Goal: Information Seeking & Learning: Learn about a topic

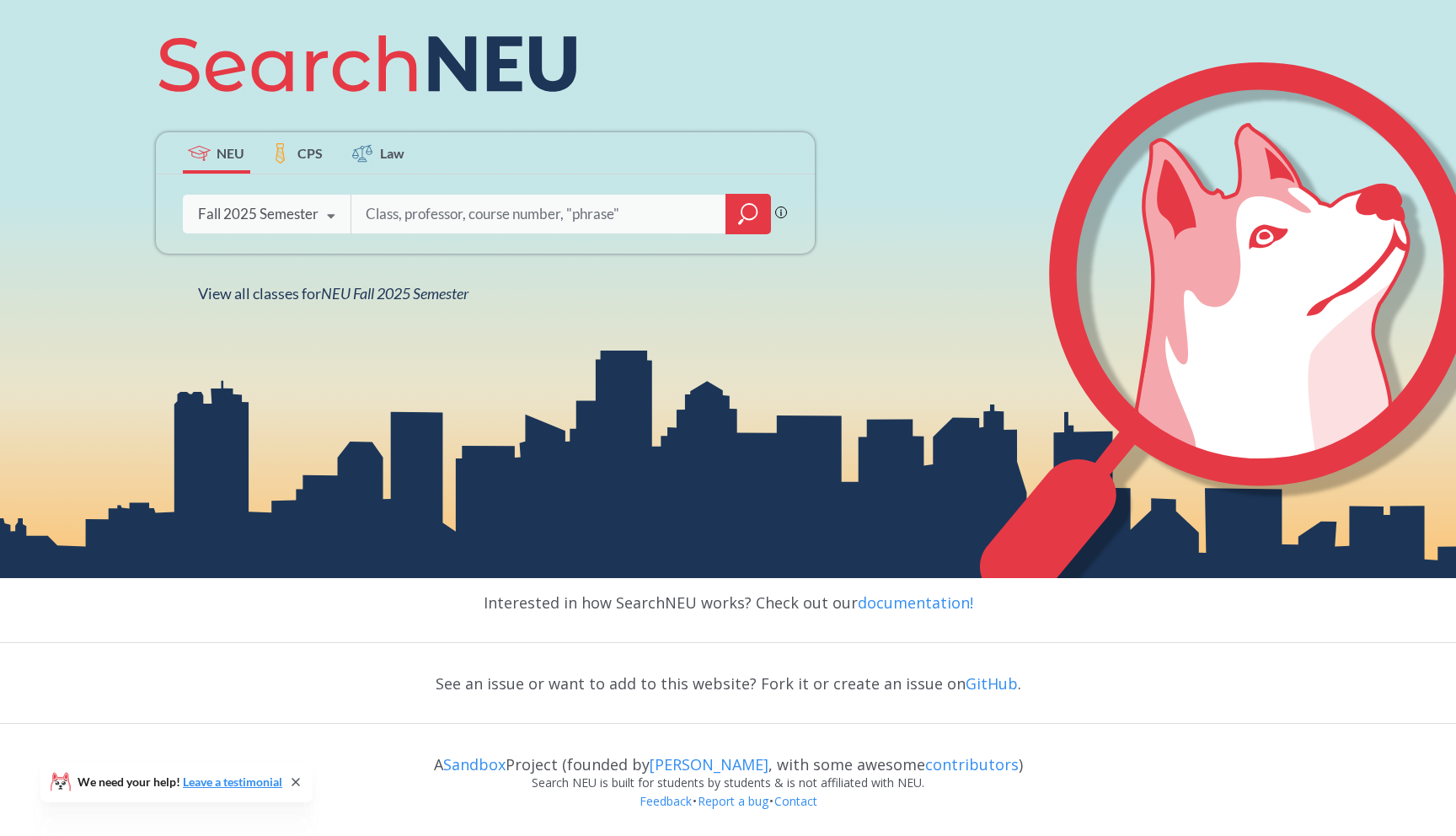
scroll to position [282, 0]
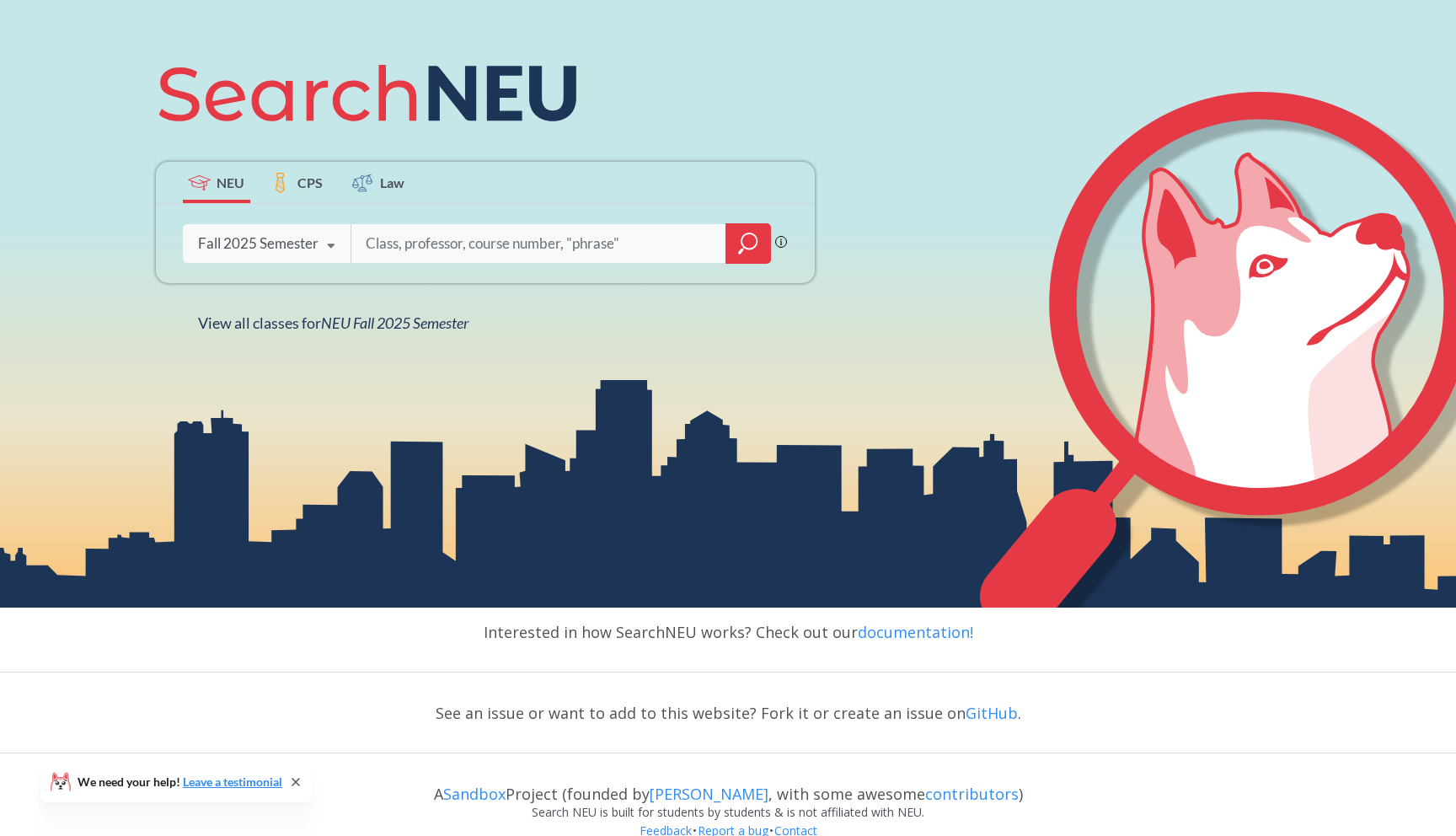
click at [427, 243] on input "search" at bounding box center [539, 243] width 351 height 35
type input "cs7"
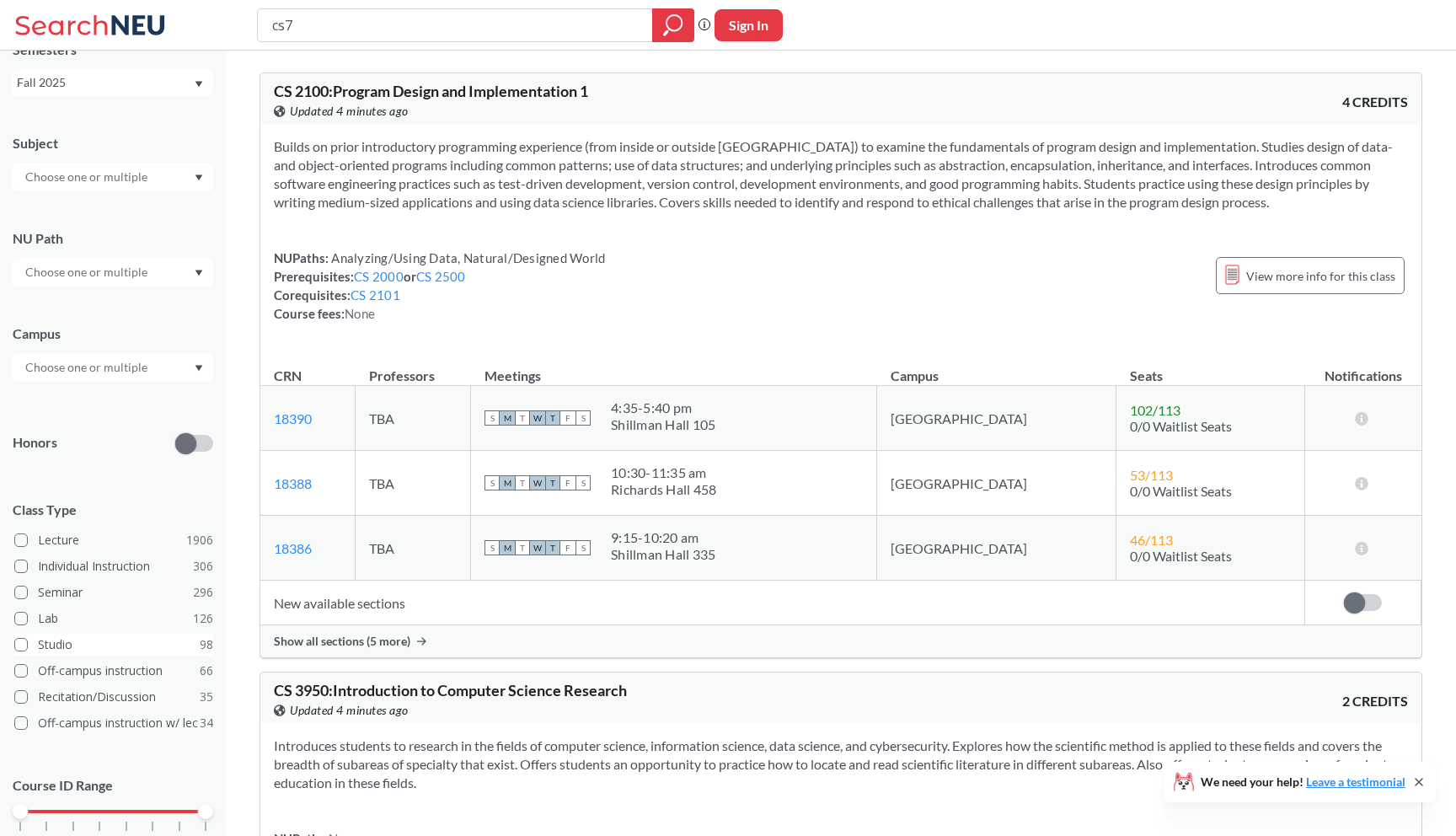
scroll to position [149, 0]
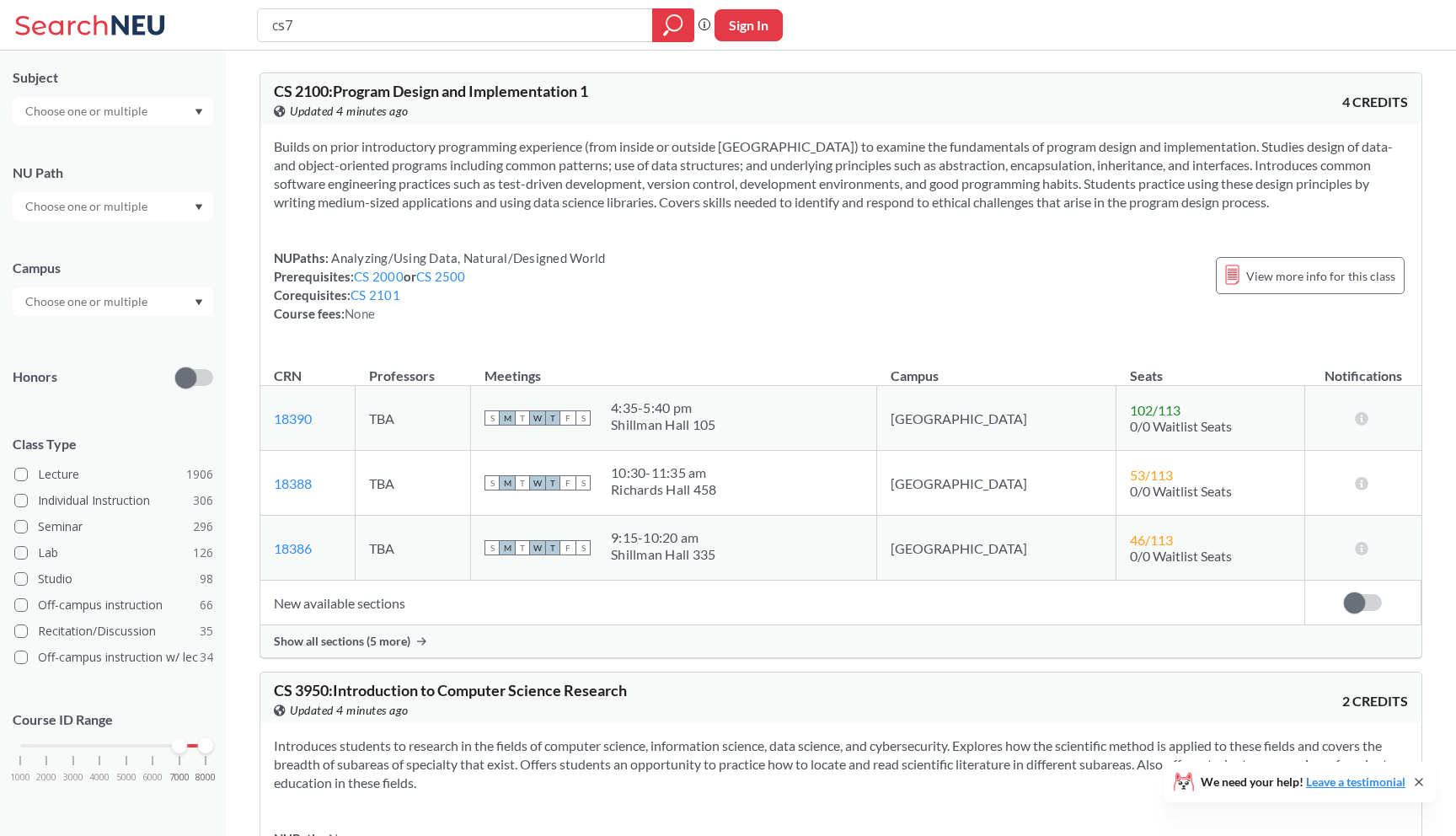
drag, startPoint x: 22, startPoint y: 742, endPoint x: 173, endPoint y: 748, distance: 151.1
click at [173, 748] on div at bounding box center [180, 746] width 15 height 15
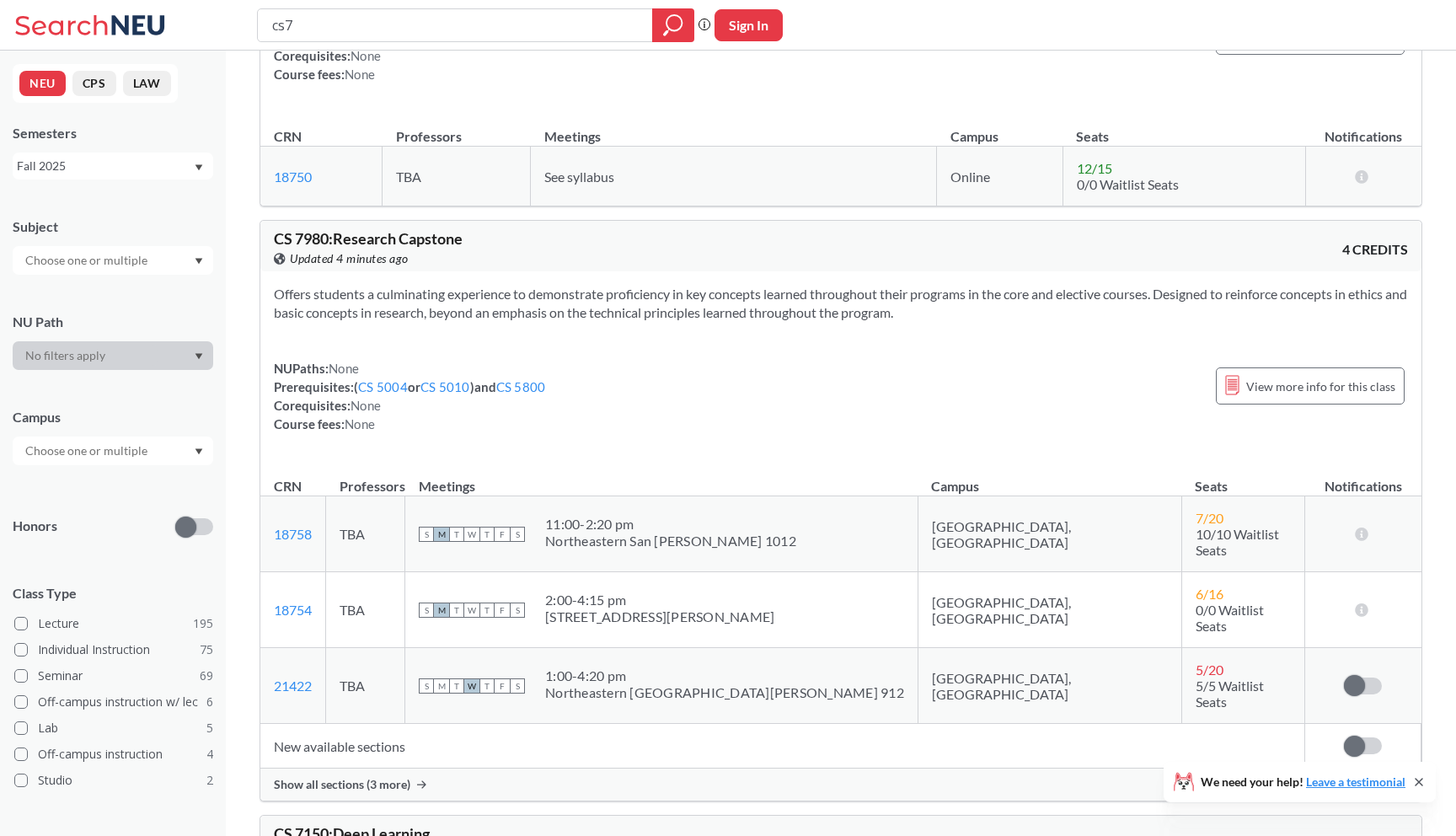
scroll to position [2610, 0]
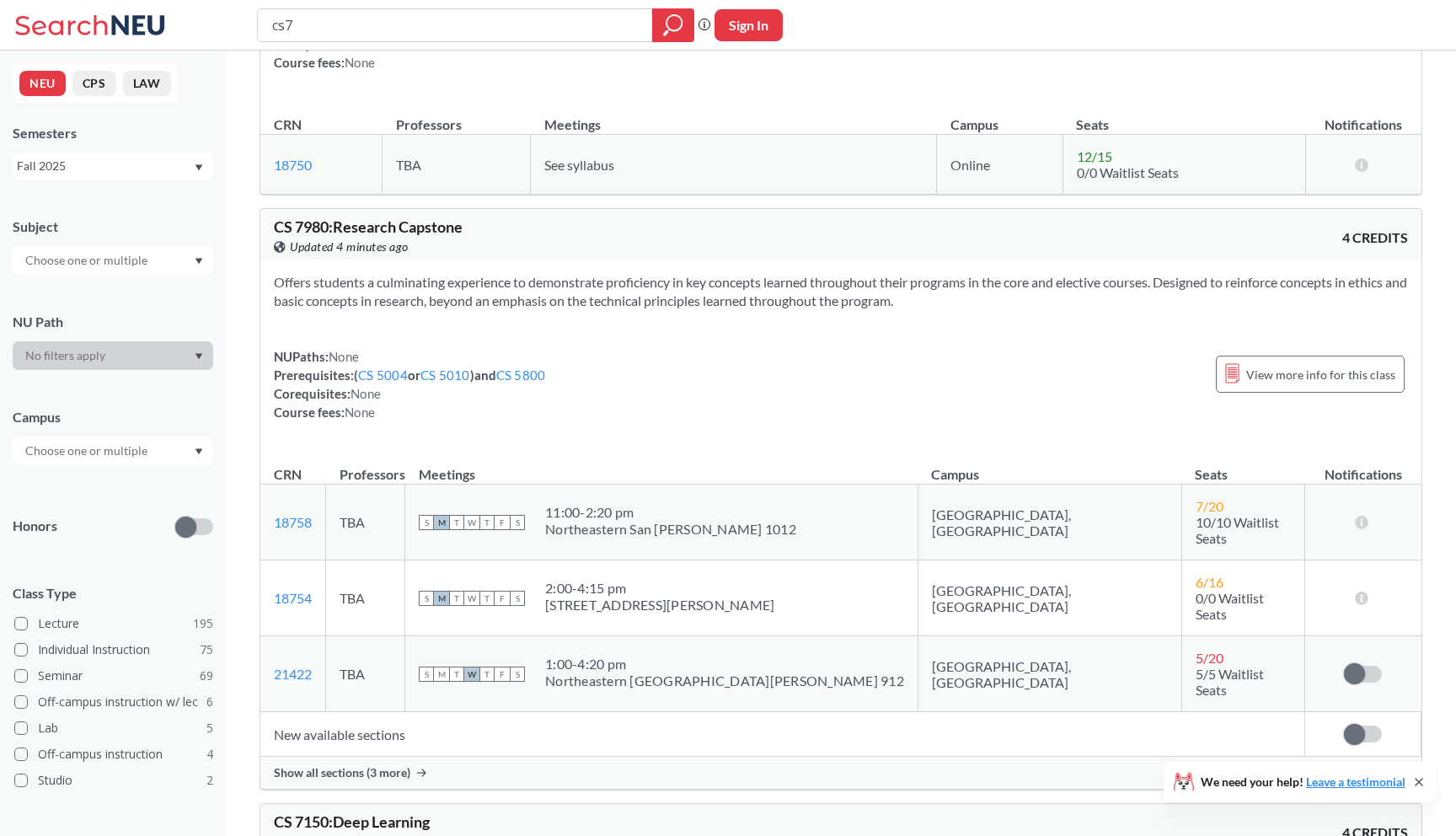
click at [432, 757] on div "Show all sections (3 more)" at bounding box center [840, 772] width 1161 height 32
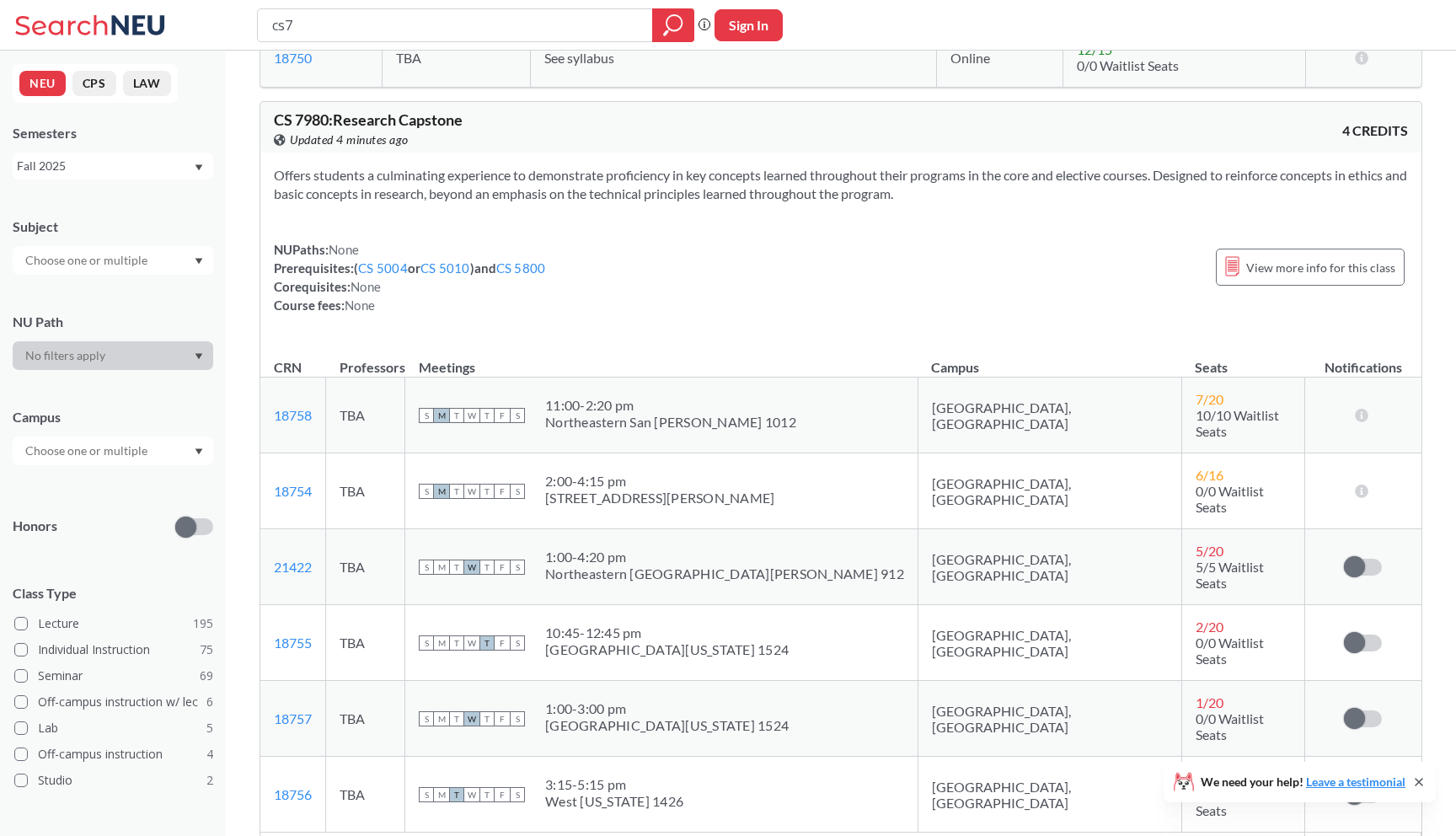
scroll to position [2725, 0]
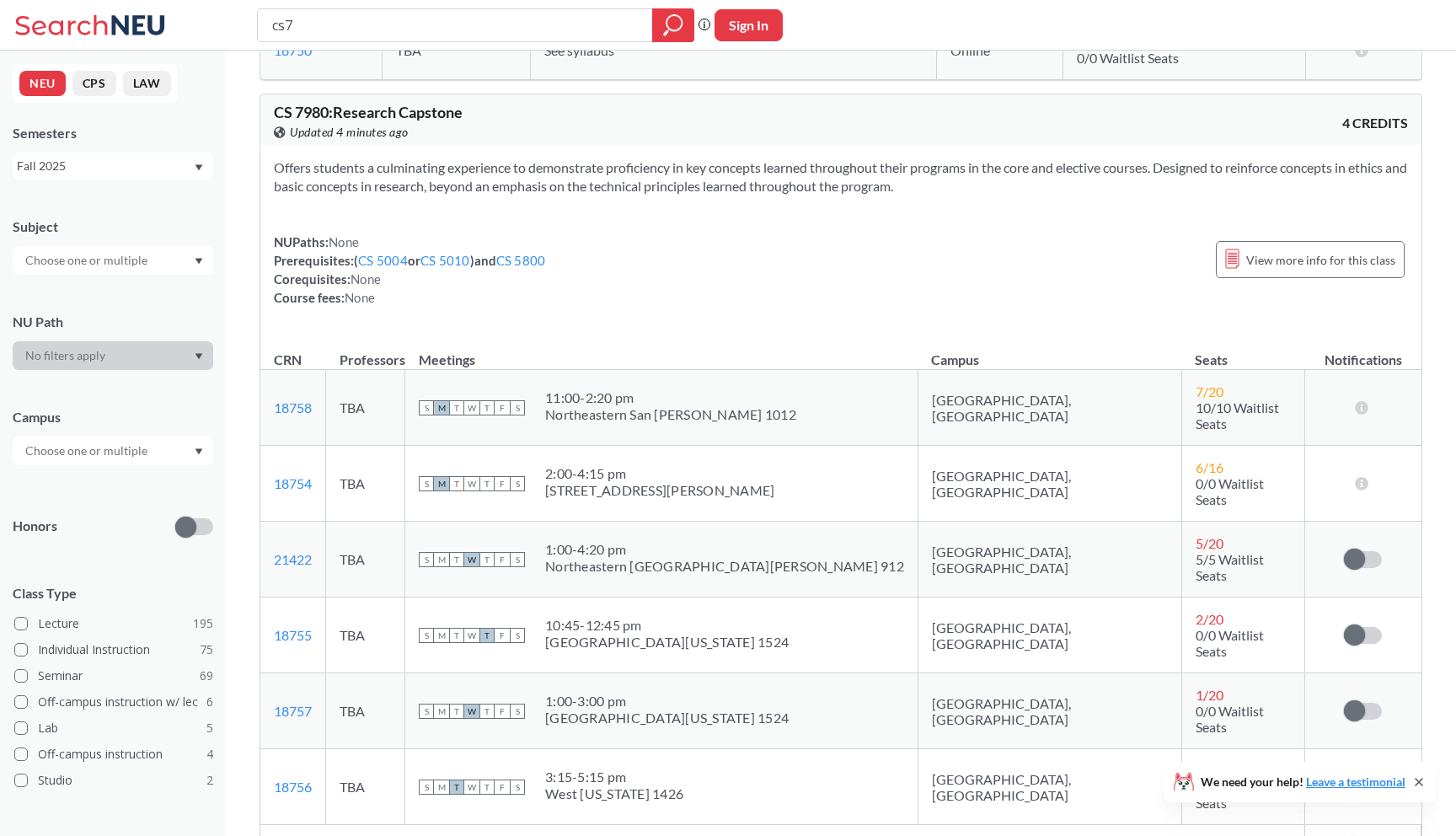
click at [1298, 239] on div "View more info for this class" at bounding box center [1309, 259] width 188 height 54
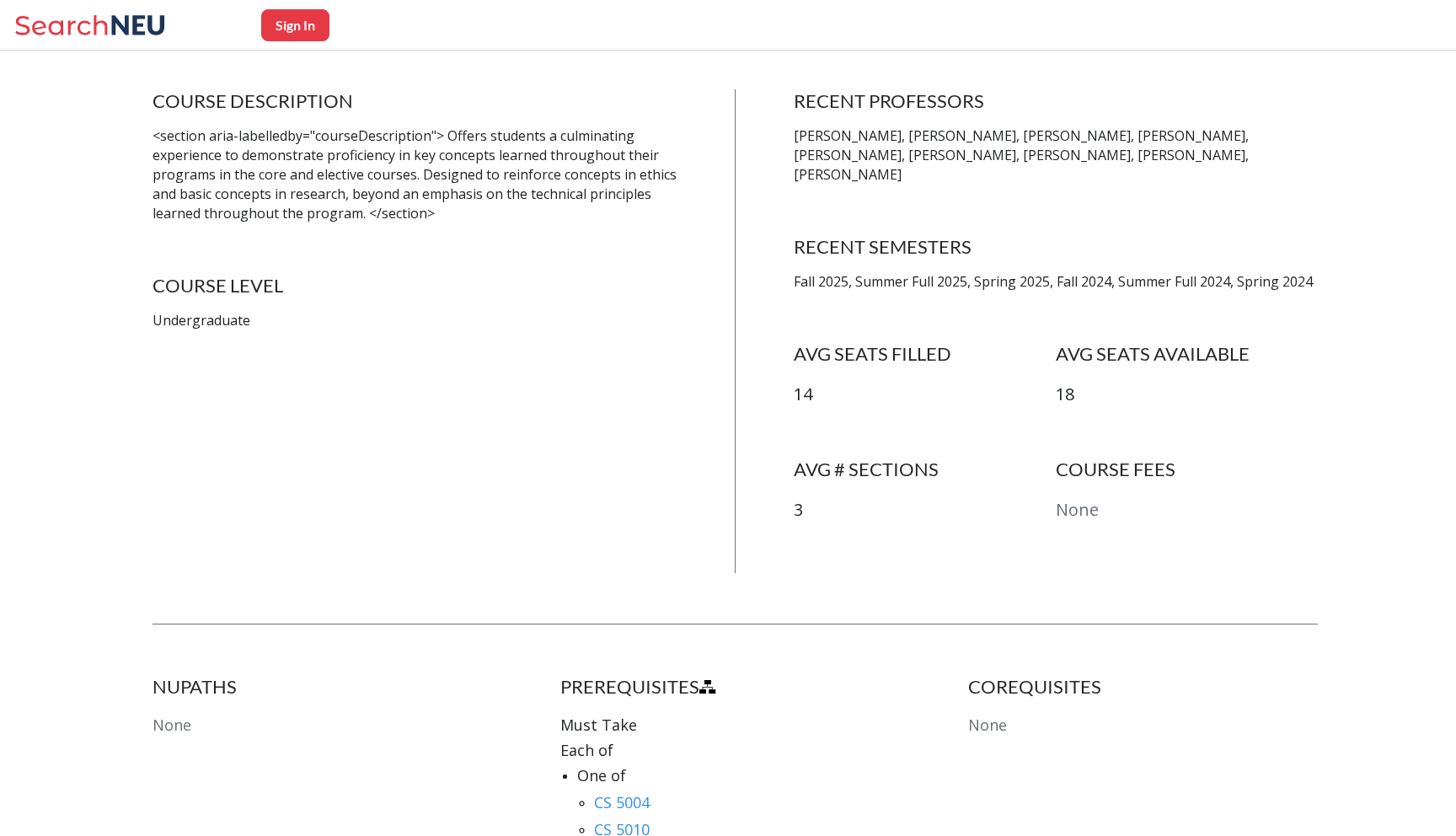
scroll to position [304, 0]
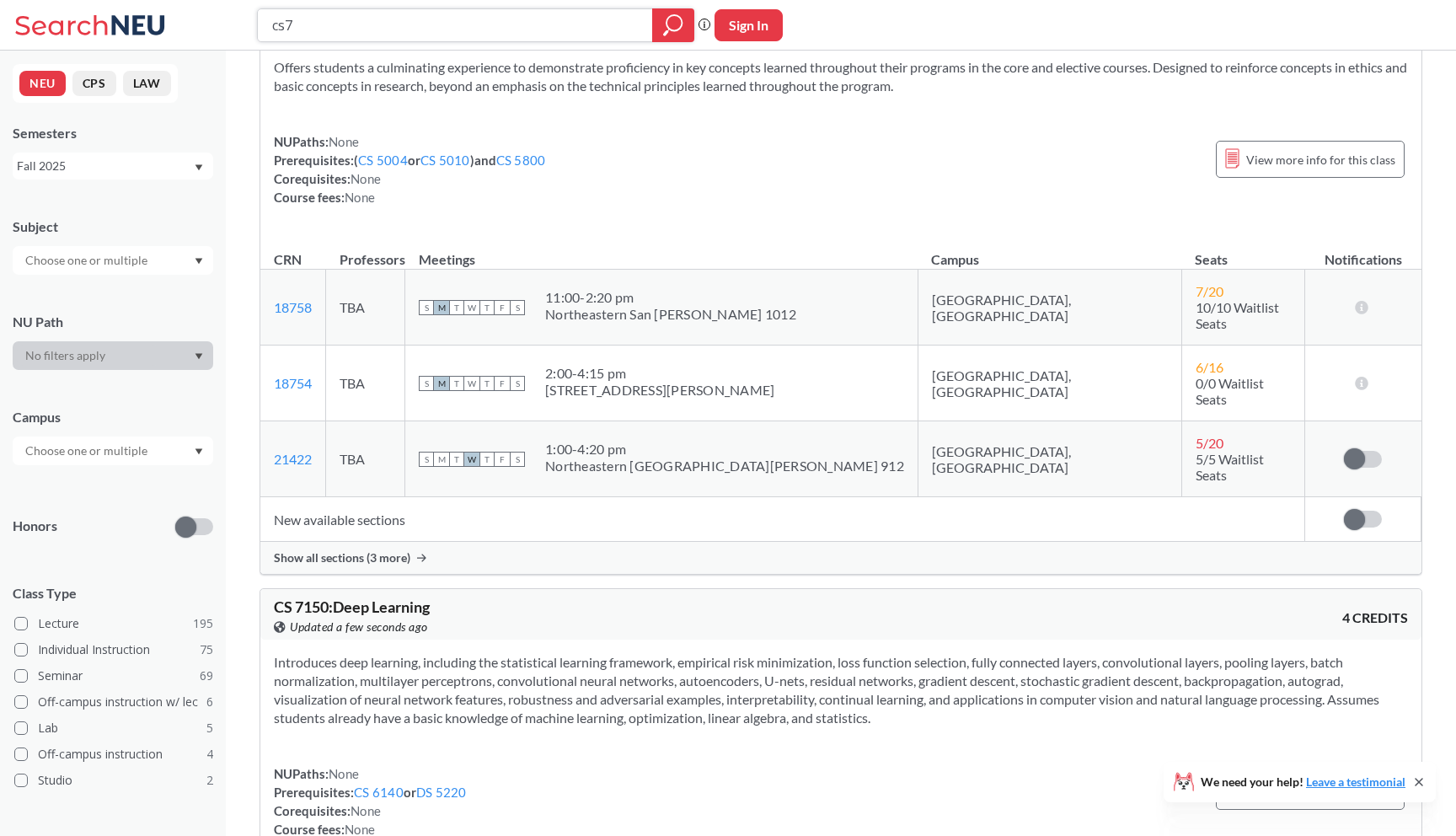
scroll to position [2820, 0]
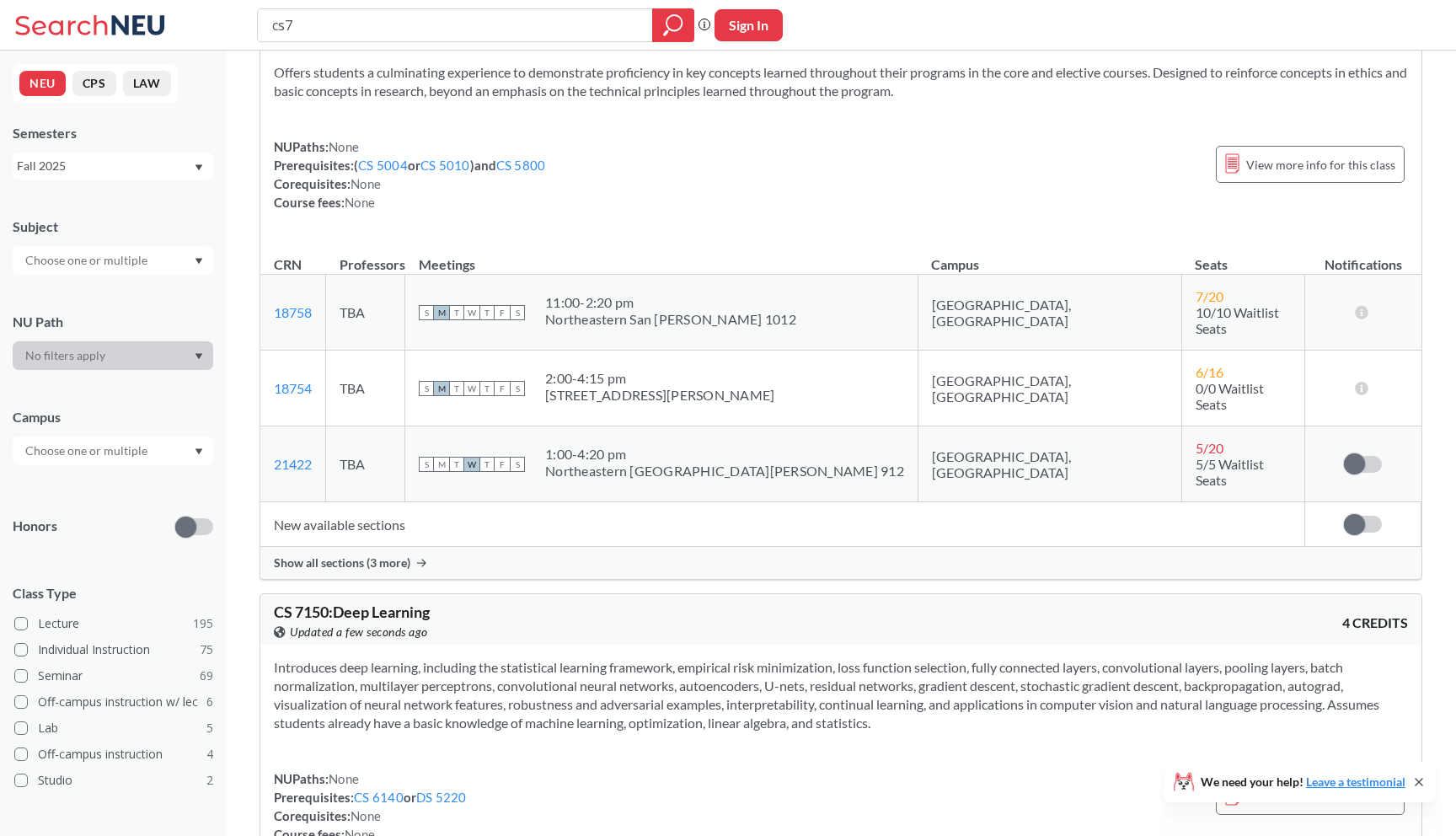
click at [355, 502] on td "New available sections" at bounding box center [782, 524] width 1045 height 45
click at [351, 556] on span "Show all sections (3 more)" at bounding box center [341, 563] width 137 height 15
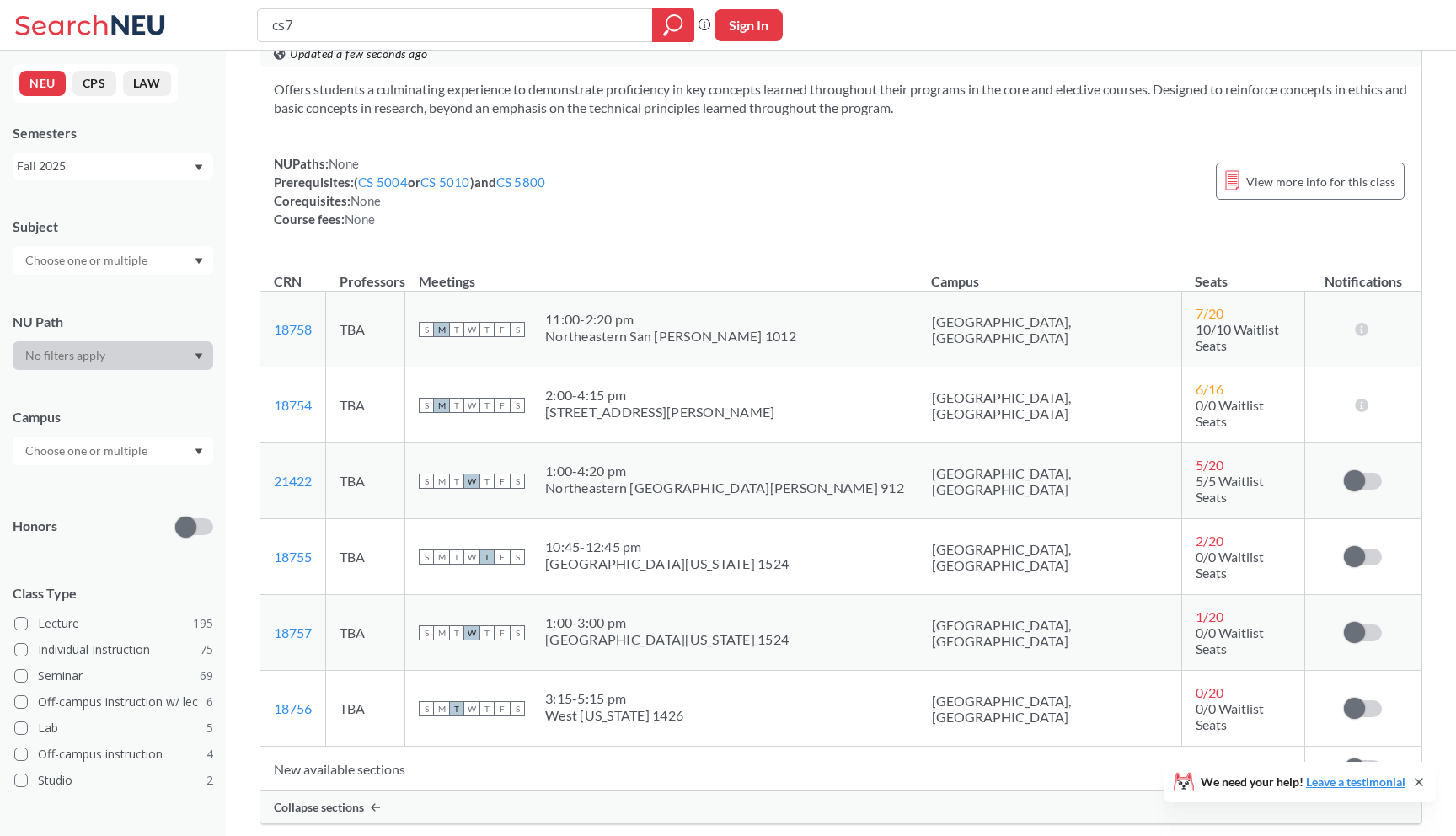
scroll to position [2759, 0]
